Goal: Find specific page/section: Find specific page/section

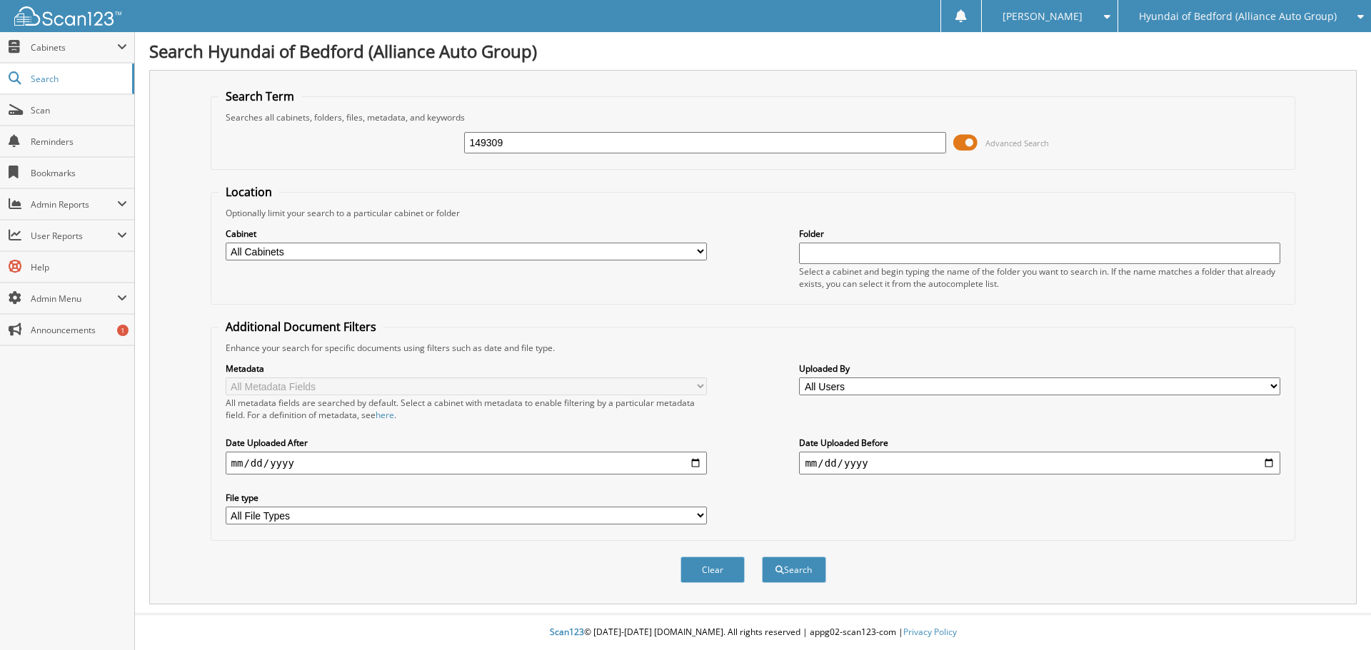
type input "149309"
click at [762, 557] on button "Search" at bounding box center [794, 570] width 64 height 26
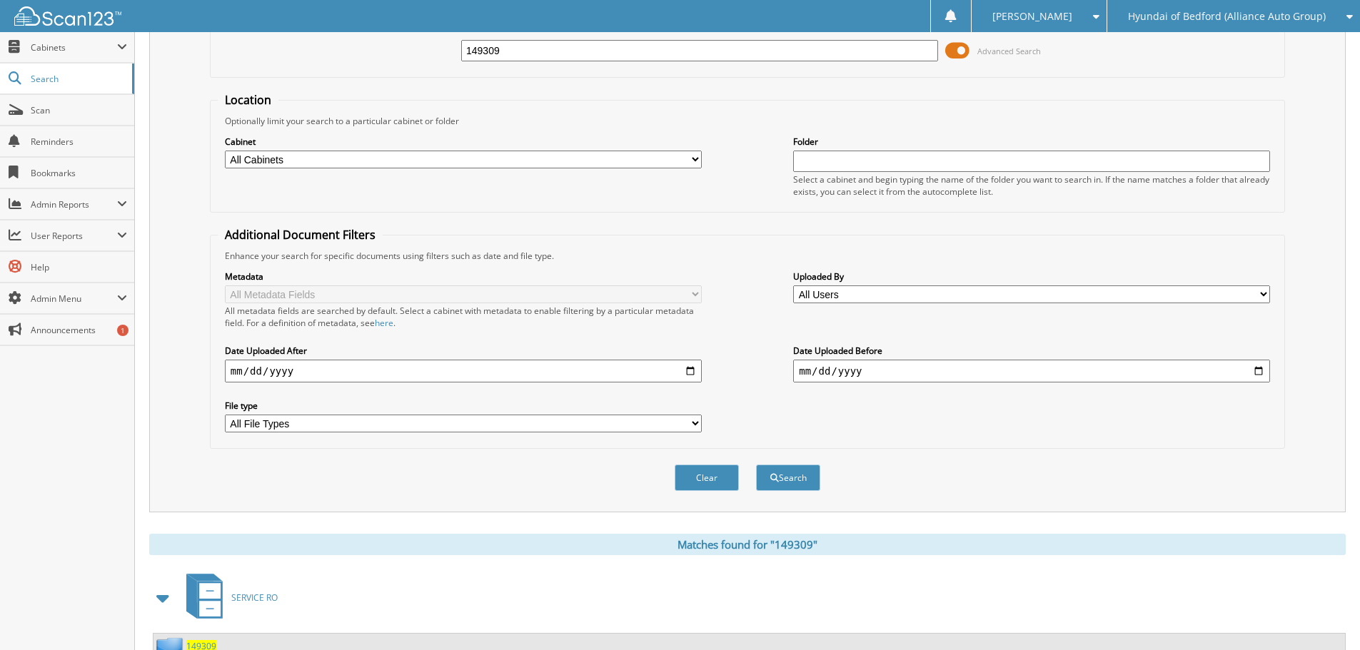
scroll to position [203, 0]
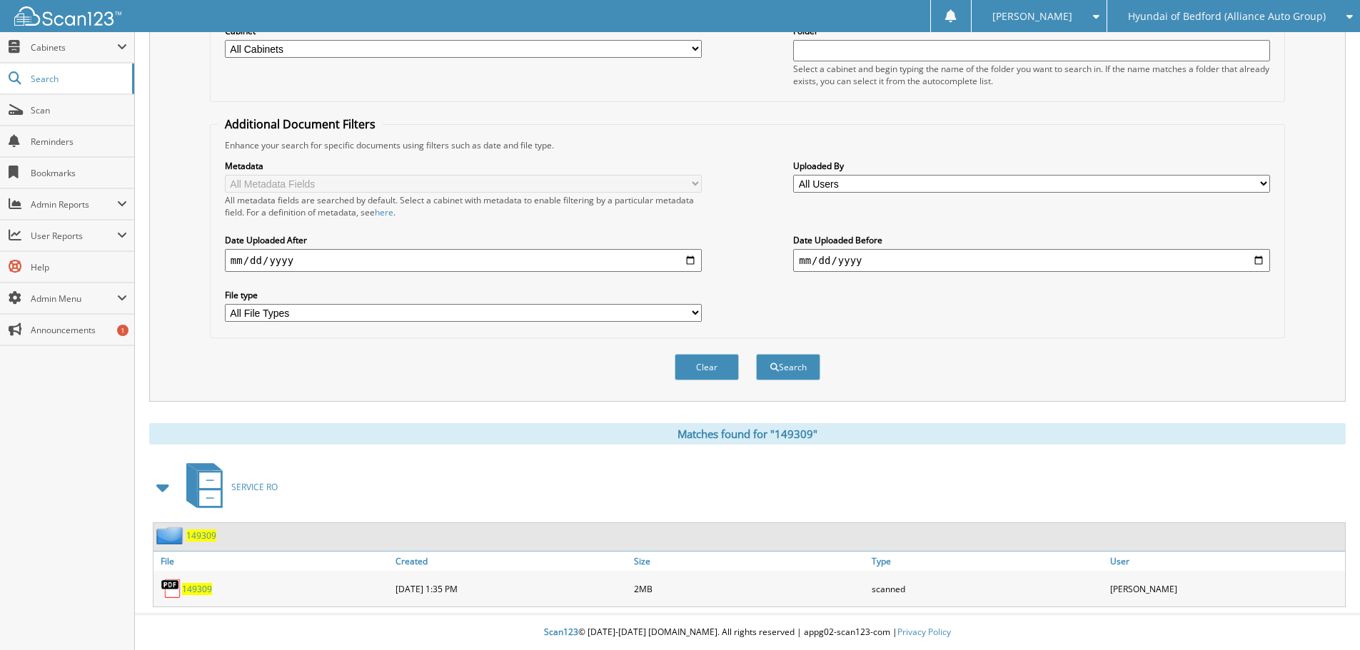
click at [198, 589] on span "149309" at bounding box center [197, 589] width 30 height 12
